Goal: Information Seeking & Learning: Learn about a topic

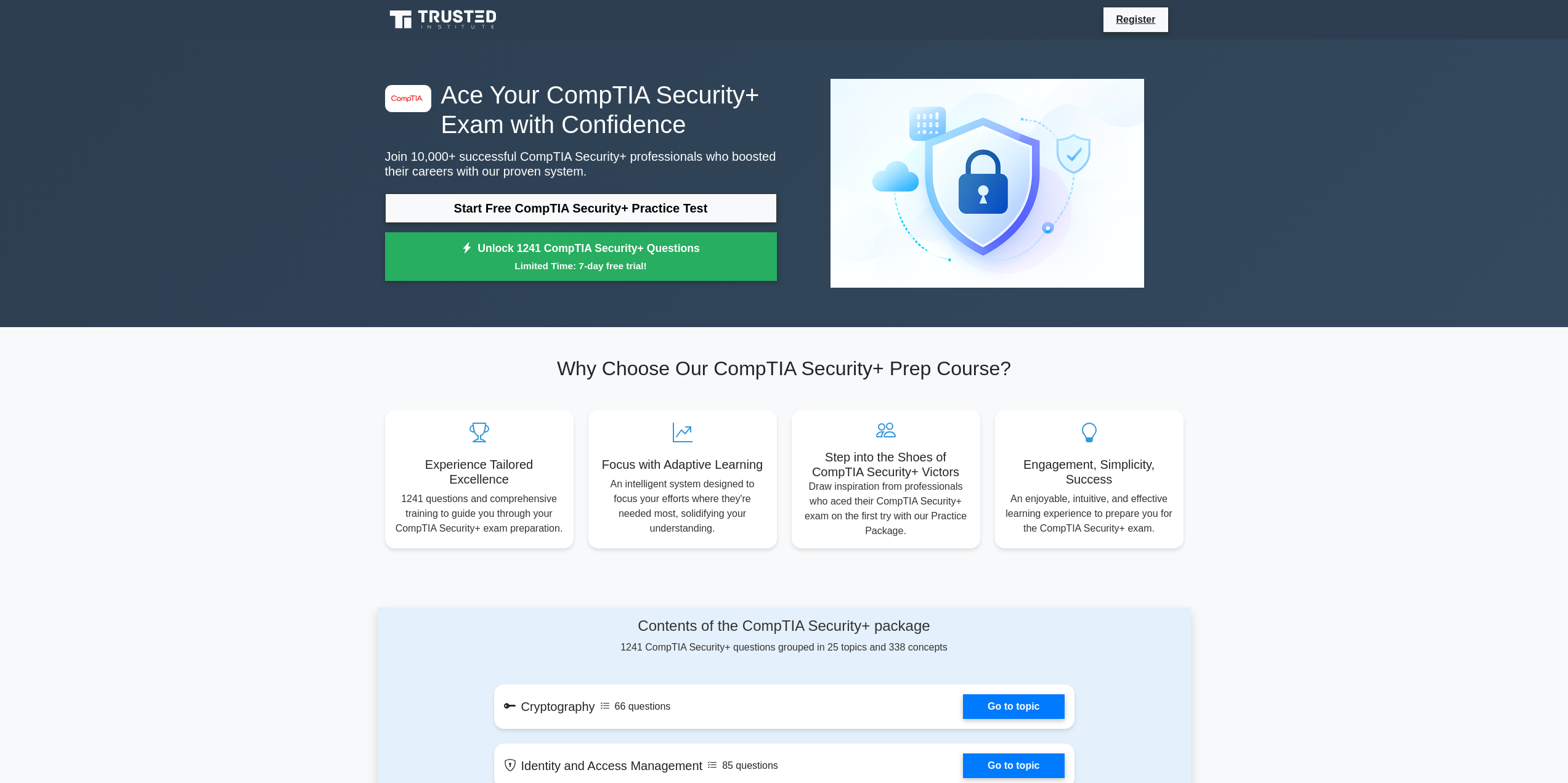
click at [546, 203] on link "Start Free CompTIA Security+ Practice Test" at bounding box center [581, 208] width 392 height 30
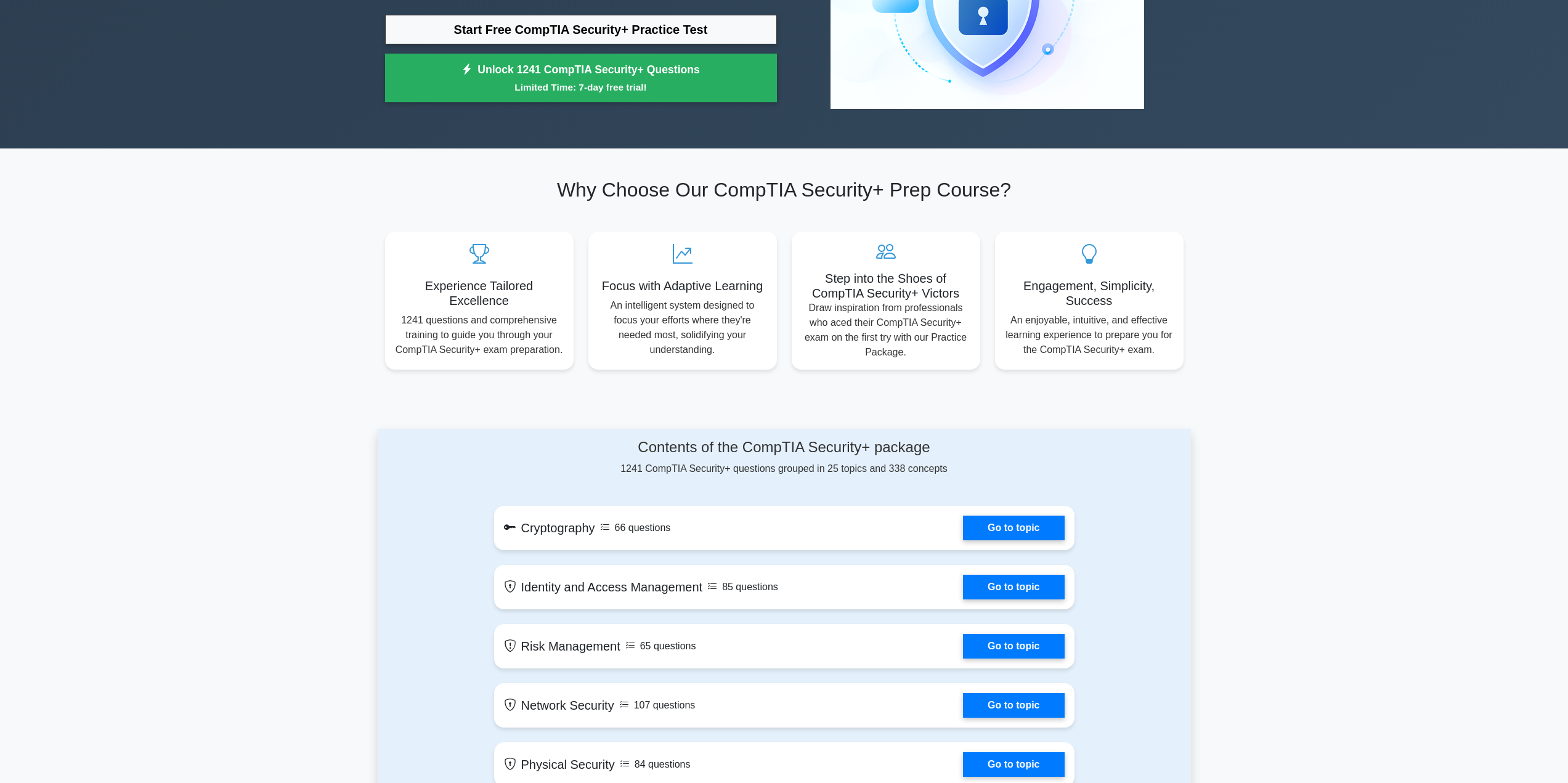
scroll to position [185, 0]
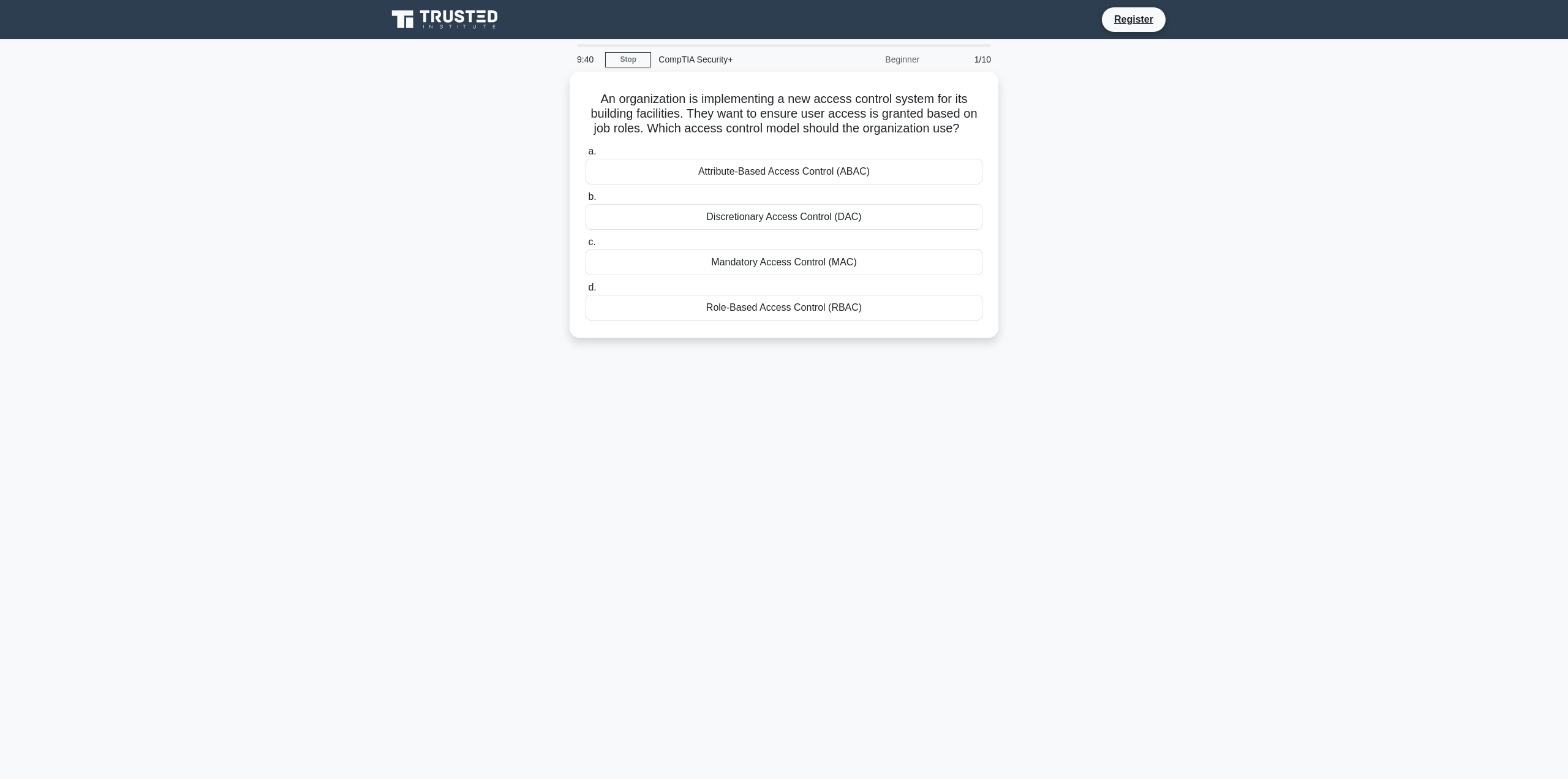
click at [862, 301] on div "Role-Based Access Control (RBAC)" at bounding box center [784, 307] width 397 height 26
click at [586, 292] on input "d. Role-Based Access Control (RBAC)" at bounding box center [586, 288] width 0 height 8
click at [889, 308] on div "Preserve evidence and logs relevant to the incident." at bounding box center [784, 307] width 397 height 26
click at [586, 292] on input "d. Preserve evidence and logs relevant to the incident." at bounding box center [586, 288] width 0 height 8
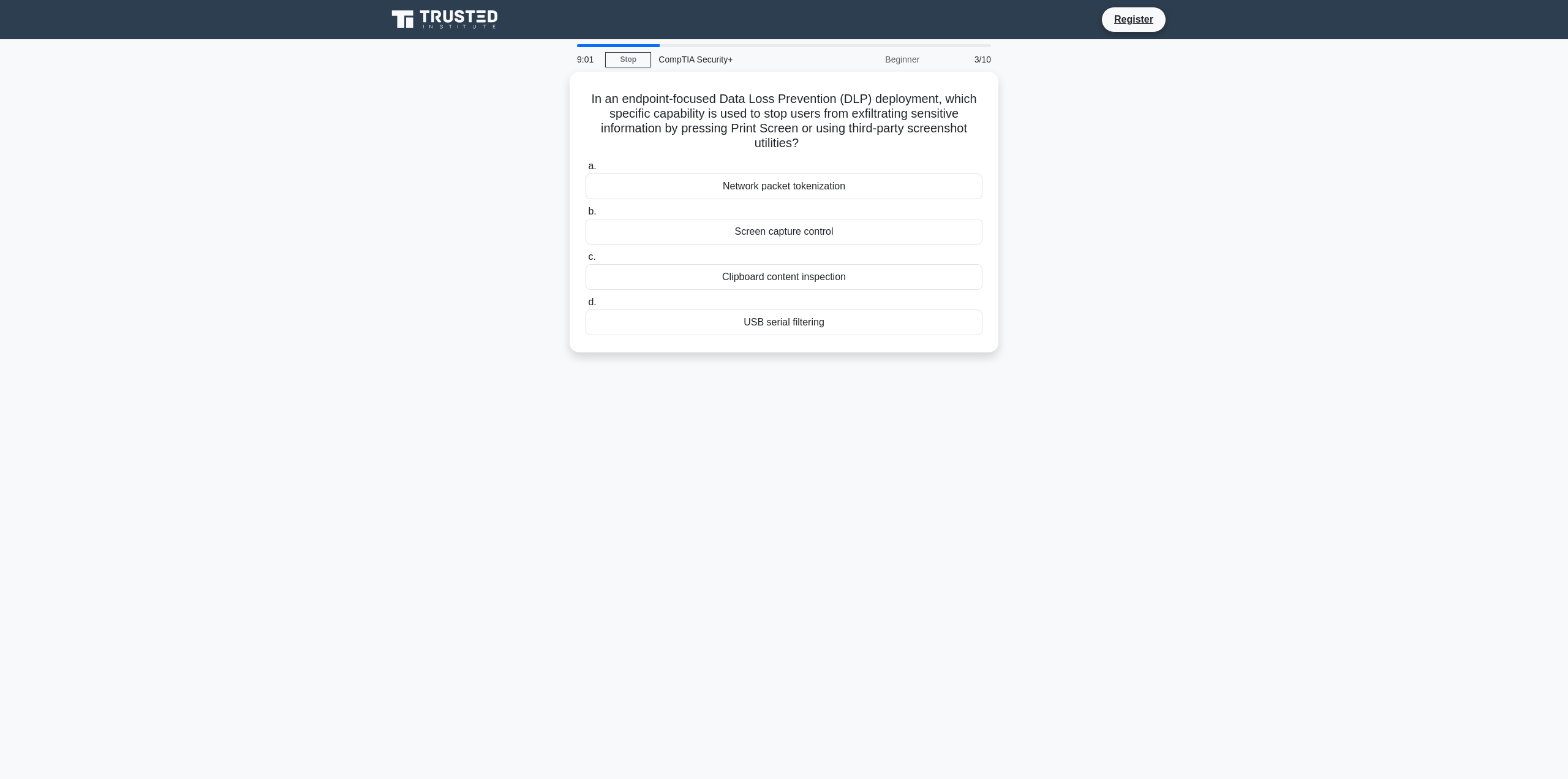
click at [890, 233] on div "Screen capture control" at bounding box center [784, 232] width 397 height 26
click at [586, 215] on input "b. Screen capture control" at bounding box center [586, 212] width 0 height 8
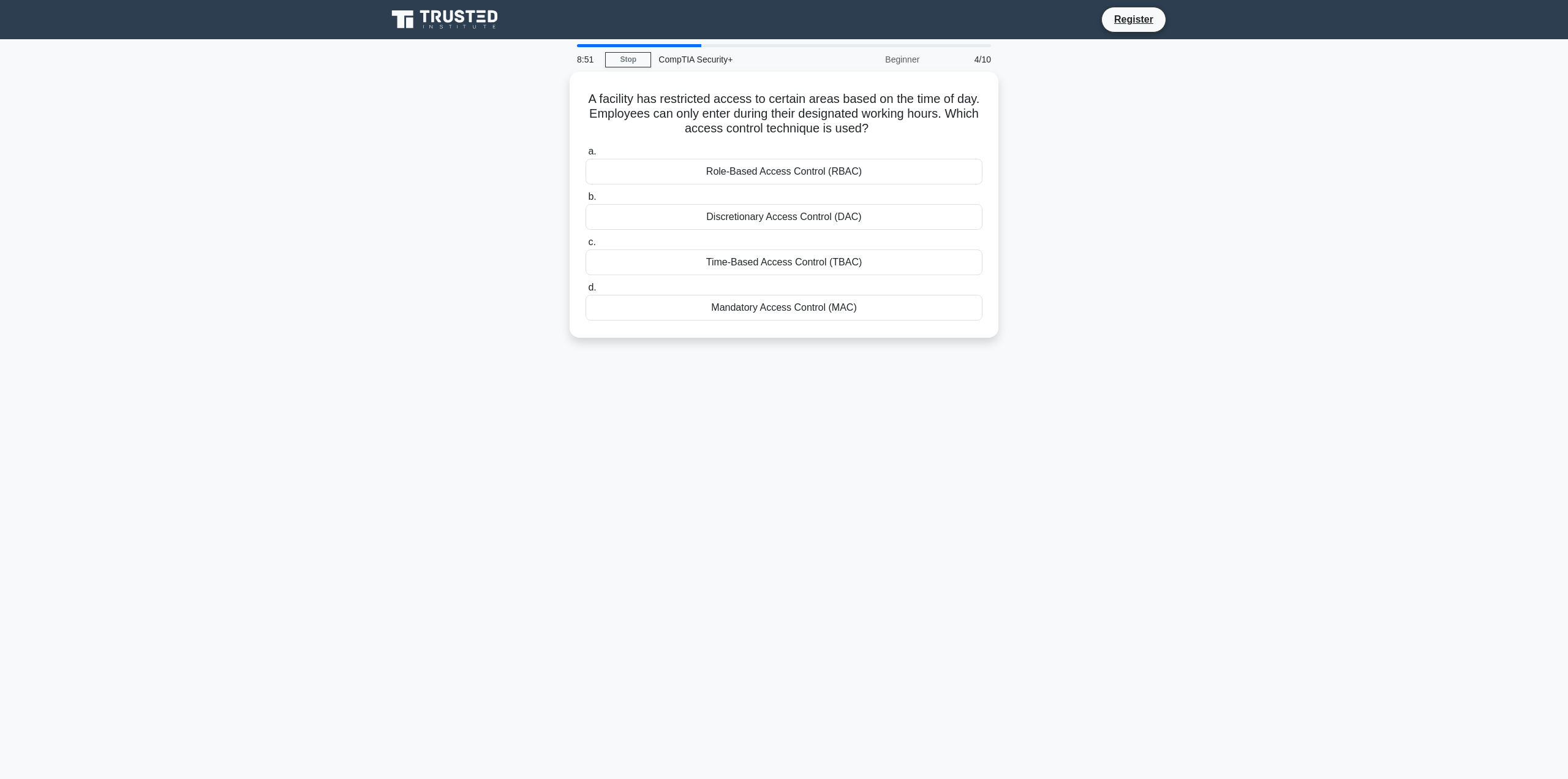
click at [893, 259] on div "Time-Based Access Control (TBAC)" at bounding box center [784, 263] width 397 height 26
click at [586, 246] on input "c. Time-Based Access Control (TBAC)" at bounding box center [586, 242] width 0 height 8
click at [866, 258] on div "Use Time-Based Keys" at bounding box center [784, 263] width 397 height 26
click at [586, 246] on input "c. Use Time-Based Keys" at bounding box center [586, 242] width 0 height 8
click at [867, 212] on div "Implement a web application firewall (WAF)" at bounding box center [784, 217] width 397 height 26
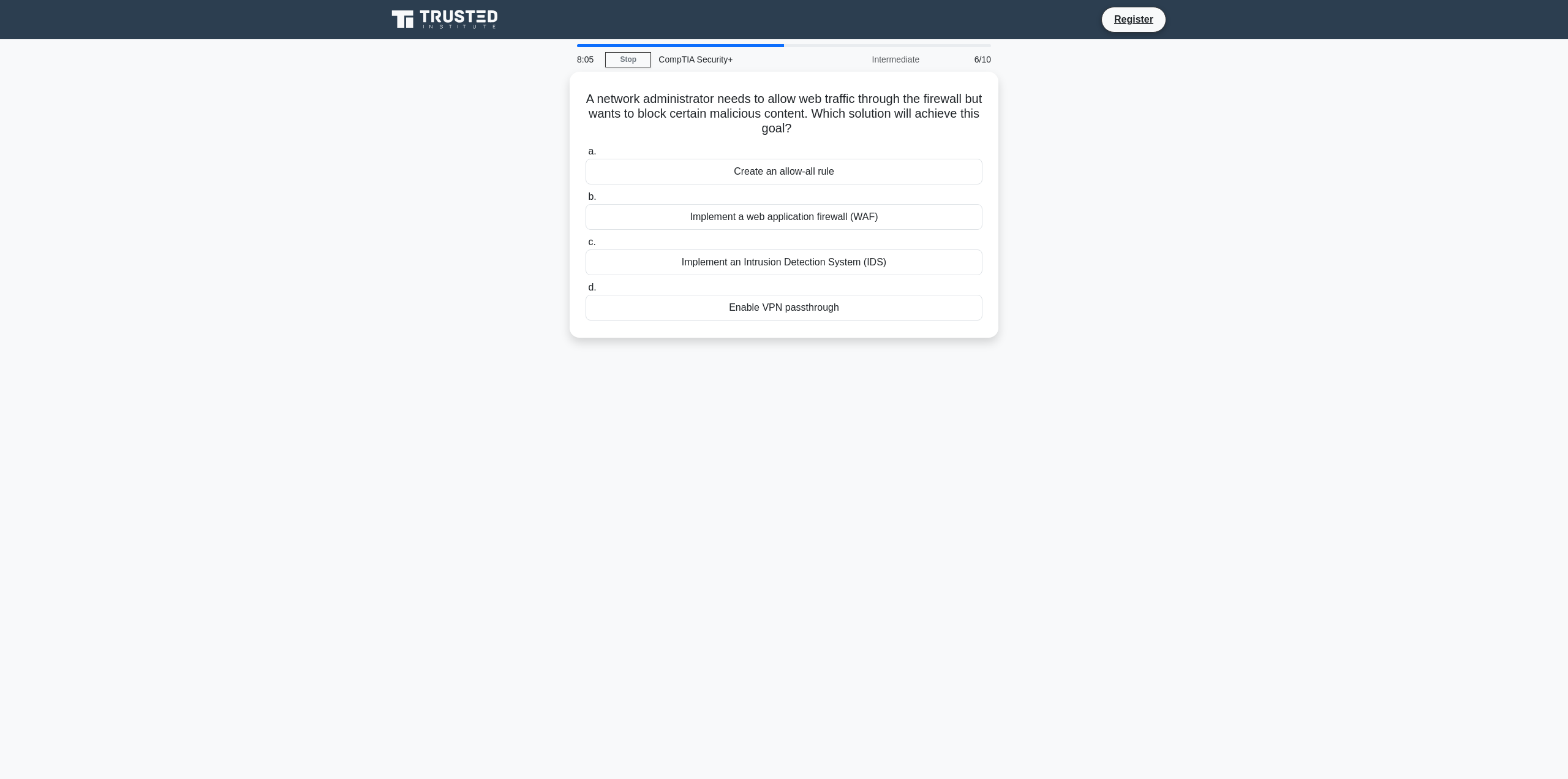
click at [586, 201] on input "b. Implement a web application firewall (WAF)" at bounding box center [586, 197] width 0 height 8
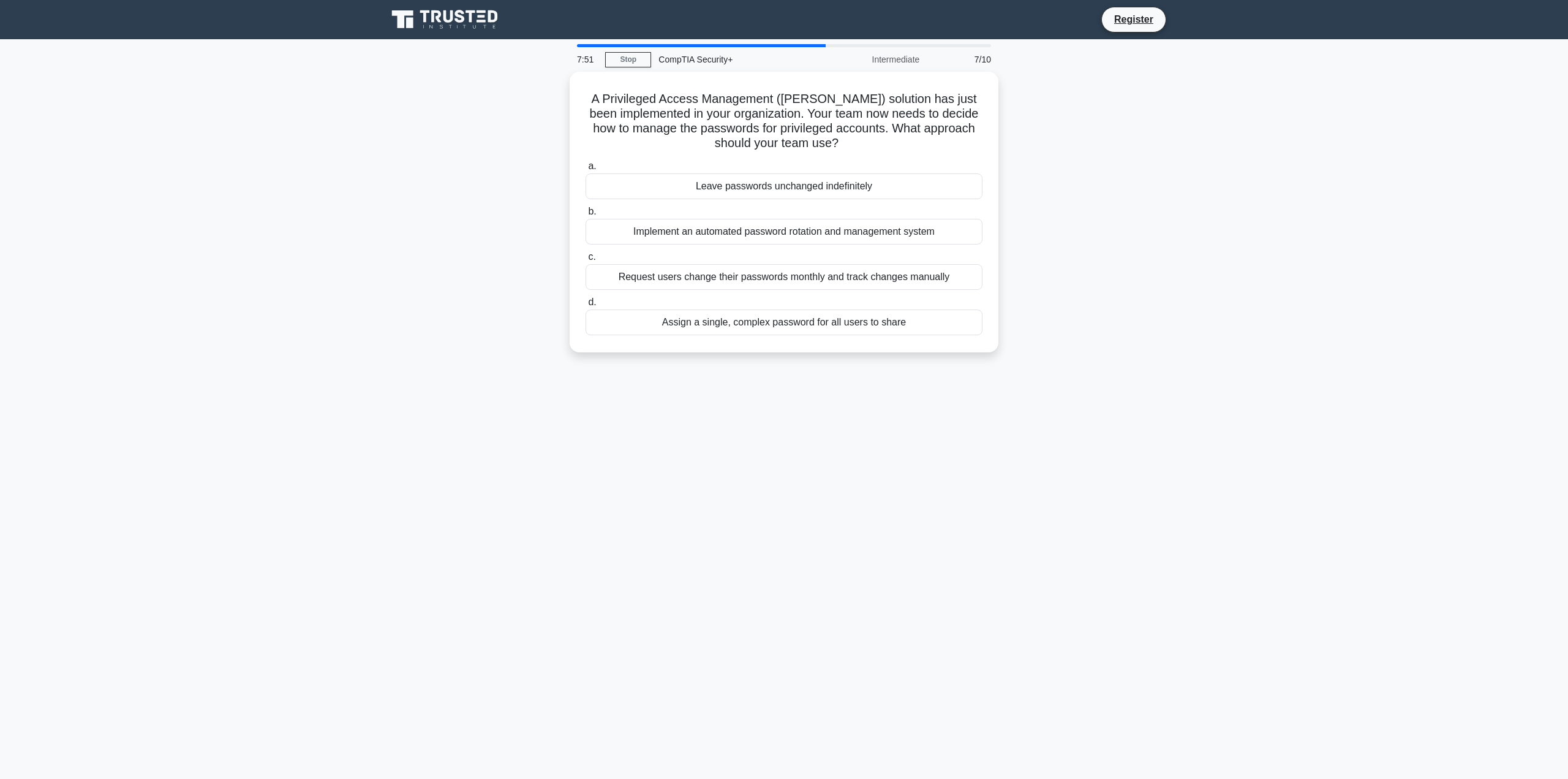
click at [943, 225] on div "Implement an automated password rotation and management system" at bounding box center [784, 232] width 397 height 26
click at [586, 215] on input "b. Implement an automated password rotation and management system" at bounding box center [586, 212] width 0 height 8
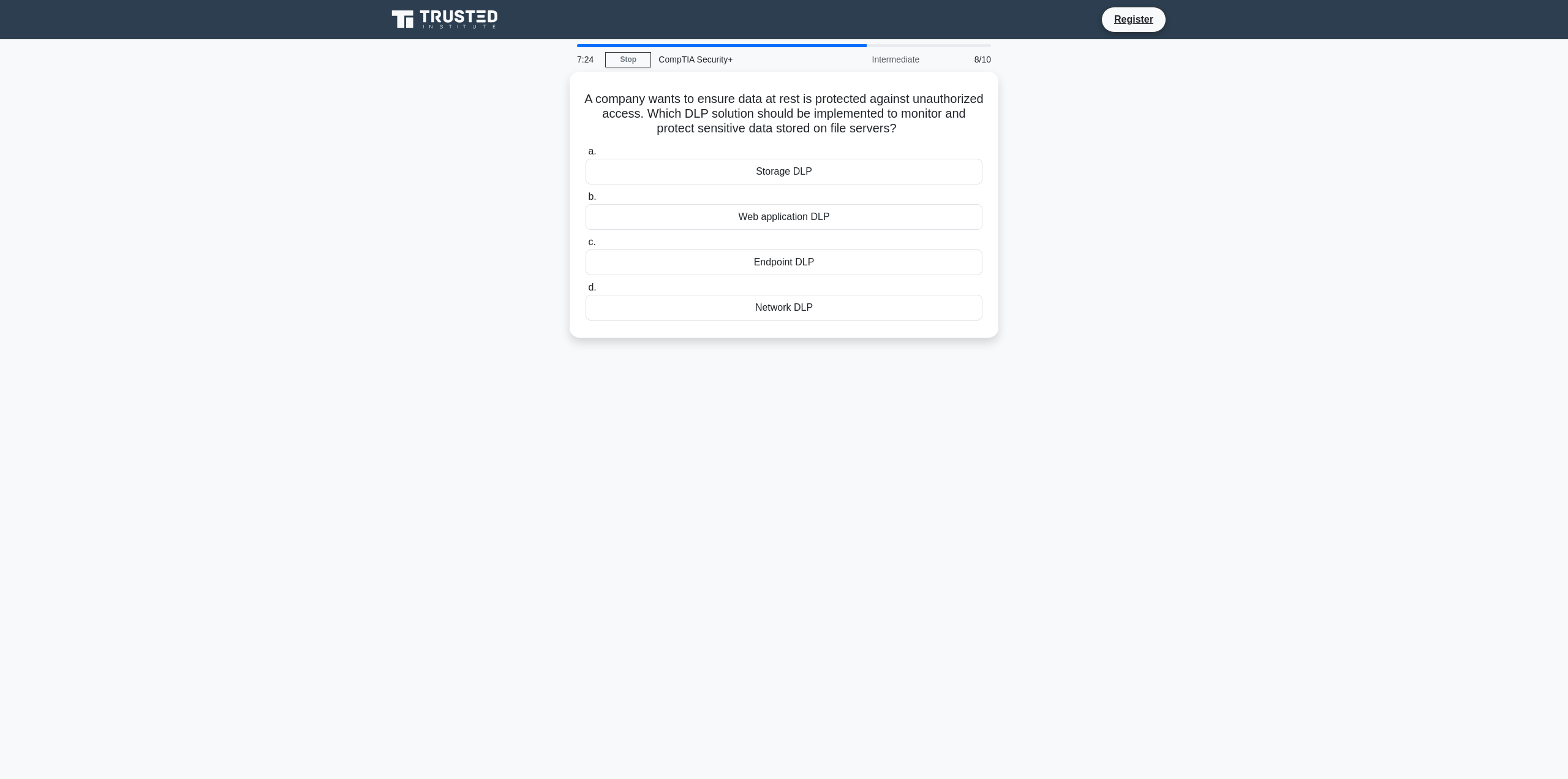
click at [875, 168] on div "Storage DLP" at bounding box center [784, 172] width 397 height 26
click at [586, 156] on input "a. Storage DLP" at bounding box center [586, 151] width 0 height 8
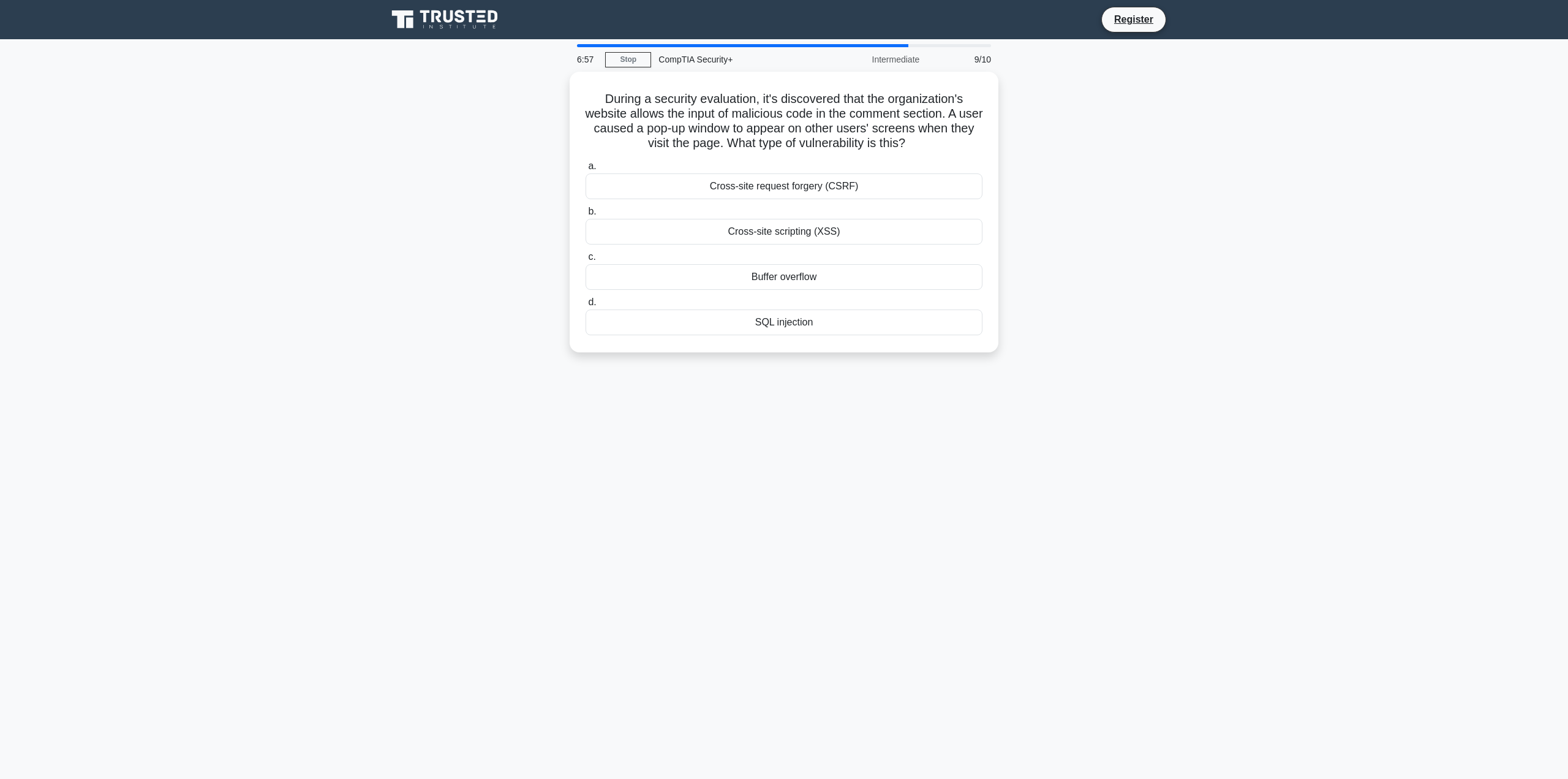
click at [893, 231] on div "Cross-site scripting (XSS)" at bounding box center [784, 232] width 397 height 26
click at [586, 215] on input "b. Cross-site scripting (XSS)" at bounding box center [586, 212] width 0 height 8
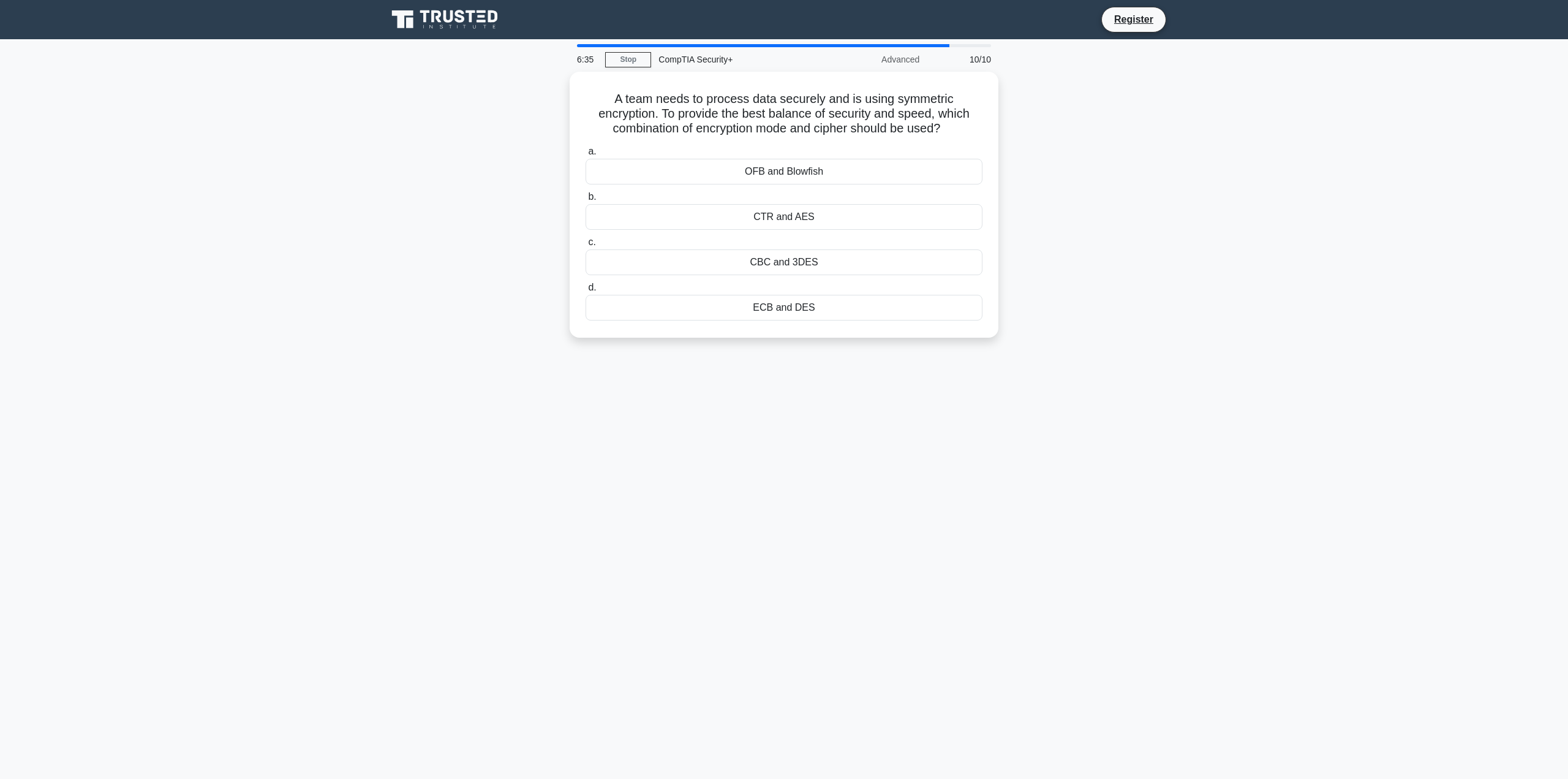
click at [919, 260] on div "CBC and 3DES" at bounding box center [784, 263] width 397 height 26
click at [586, 246] on input "c. CBC and 3DES" at bounding box center [586, 242] width 0 height 8
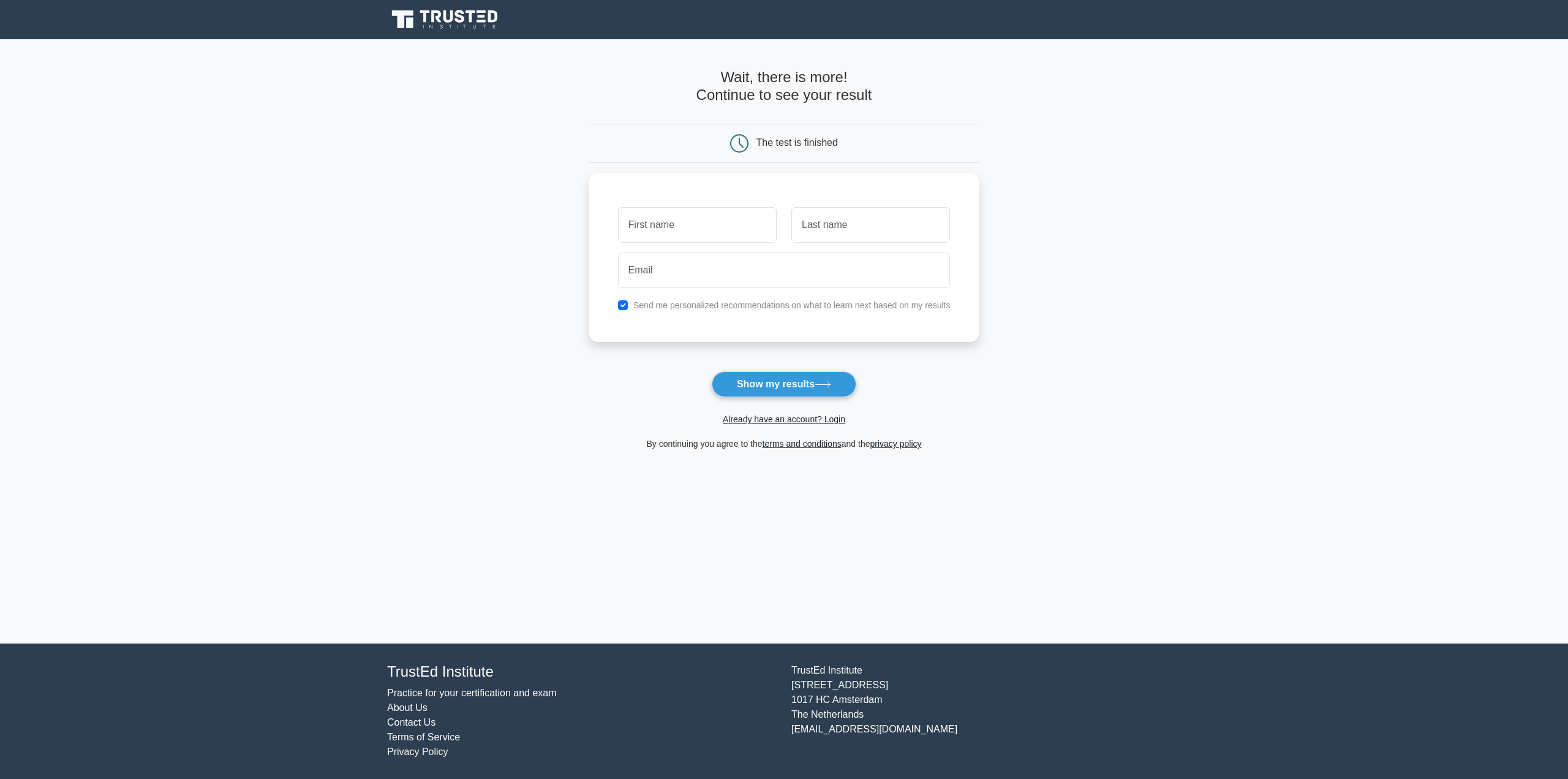
click at [823, 388] on icon at bounding box center [823, 383] width 17 height 6
